Goal: Transaction & Acquisition: Obtain resource

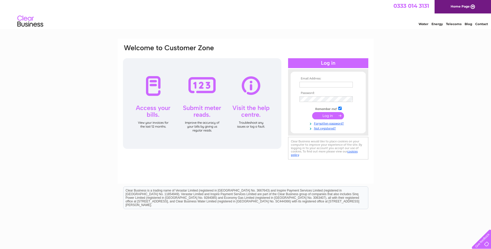
click at [308, 85] on input "text" at bounding box center [325, 85] width 53 height 6
type input "[EMAIL_ADDRESS][DOMAIN_NAME]"
click at [327, 117] on input "submit" at bounding box center [328, 115] width 32 height 7
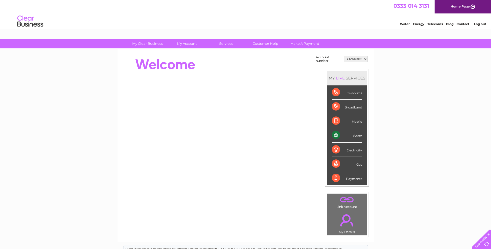
click at [356, 58] on select "30266362 30267534 30271198 30307327 30314341 30320023" at bounding box center [356, 59] width 24 height 6
select select "30320023"
click at [344, 56] on select "30266362 30267534 30271198 30307327 30314341 30320023" at bounding box center [356, 59] width 24 height 6
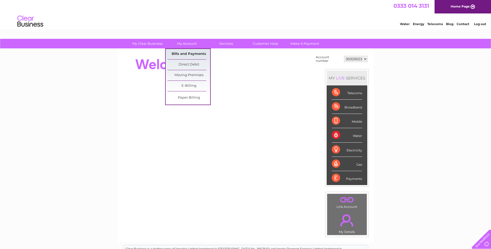
click at [180, 53] on link "Bills and Payments" at bounding box center [188, 54] width 43 height 10
click at [186, 53] on link "Bills and Payments" at bounding box center [188, 54] width 43 height 10
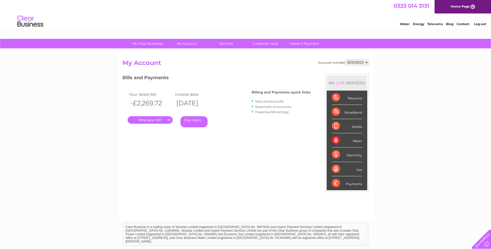
click at [149, 120] on link "." at bounding box center [150, 120] width 45 height 8
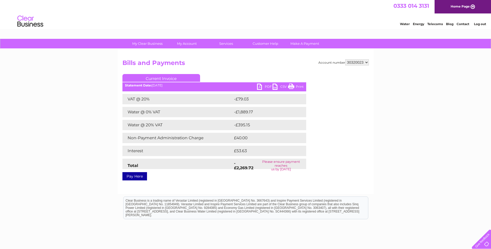
click at [263, 86] on link "PDF" at bounding box center [265, 88] width 16 height 8
